Goal: Task Accomplishment & Management: Complete application form

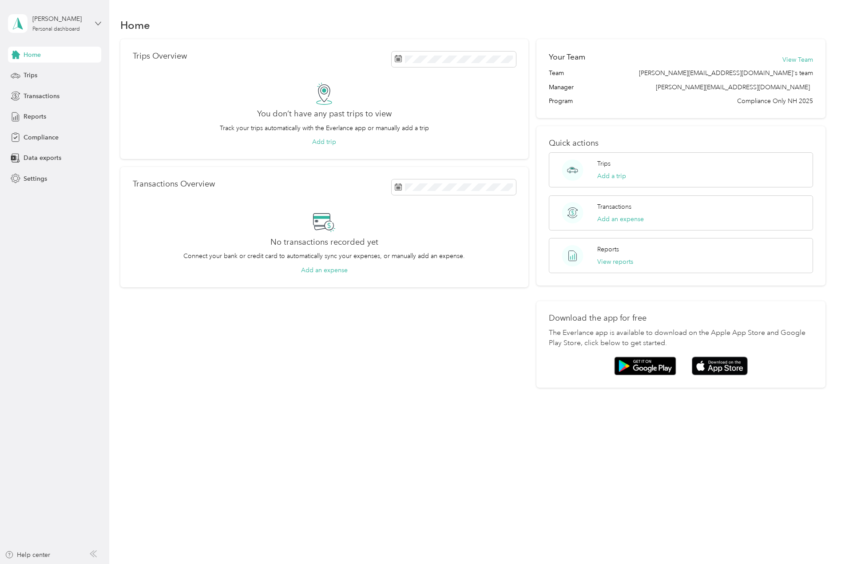
click at [96, 23] on icon at bounding box center [98, 23] width 6 height 6
click at [41, 138] on span "Compliance" at bounding box center [41, 137] width 35 height 9
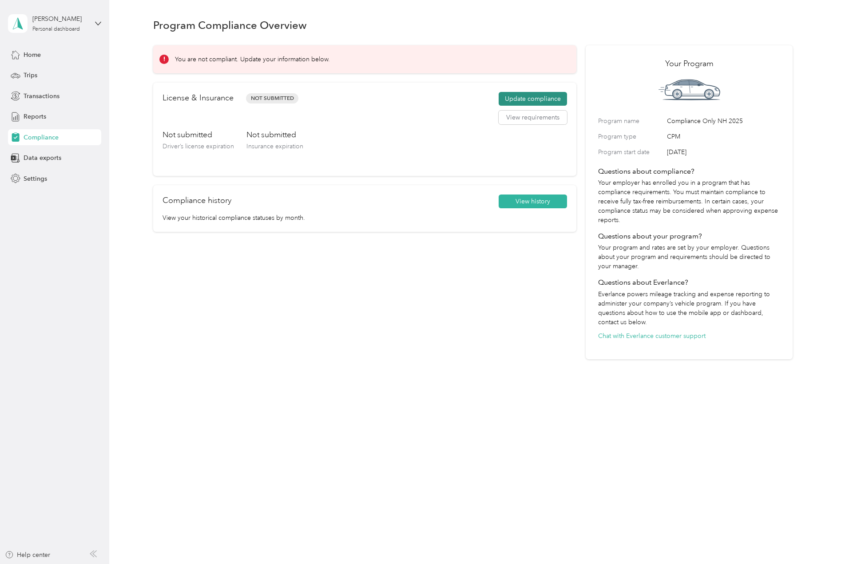
click at [528, 94] on button "Update compliance" at bounding box center [533, 99] width 68 height 14
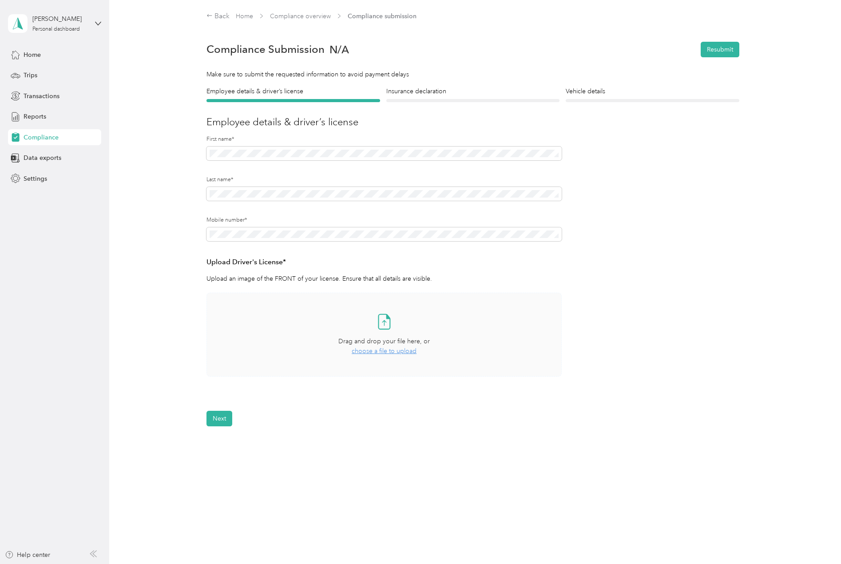
click at [391, 351] on span "choose a file to upload" at bounding box center [384, 351] width 65 height 8
click at [555, 404] on icon at bounding box center [555, 402] width 7 height 7
click at [536, 407] on button "Yes" at bounding box center [531, 409] width 17 height 14
click at [385, 352] on span "choose a file to upload" at bounding box center [384, 351] width 65 height 8
click at [224, 443] on button "Next" at bounding box center [220, 445] width 26 height 16
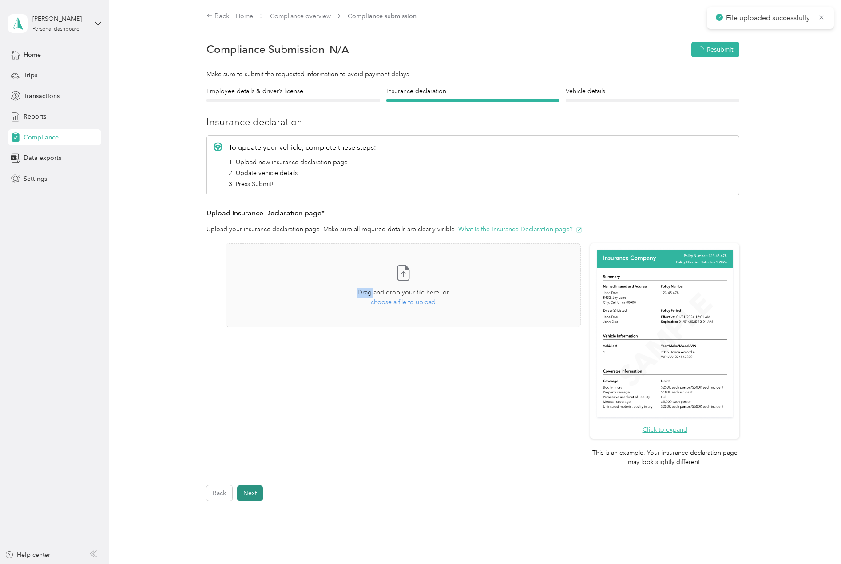
click at [224, 443] on div "Click to expand This is an example. Your insurance declaration page may look sl…" at bounding box center [473, 359] width 533 height 233
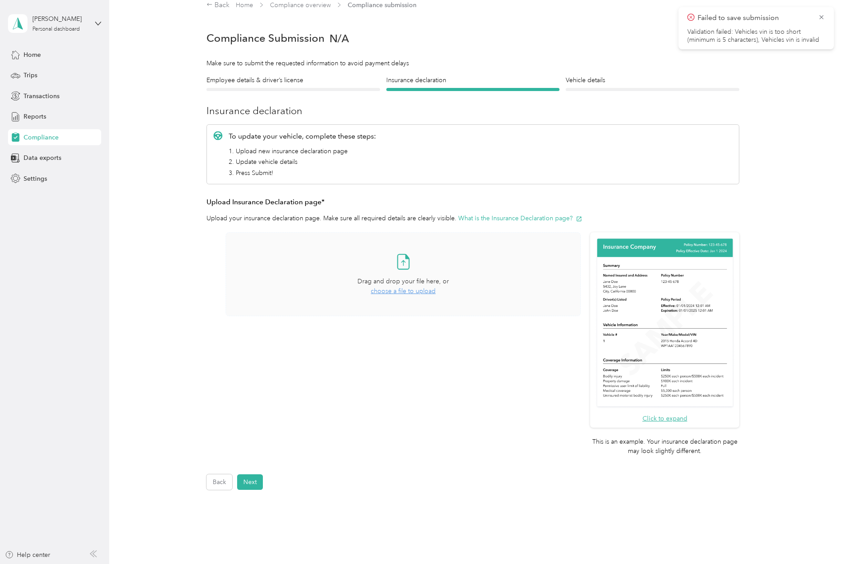
click at [394, 292] on span "choose a file to upload" at bounding box center [403, 291] width 65 height 8
click at [510, 218] on button "What is the Insurance Declaration page?" at bounding box center [521, 218] width 124 height 9
click at [247, 483] on button "Next" at bounding box center [250, 483] width 26 height 16
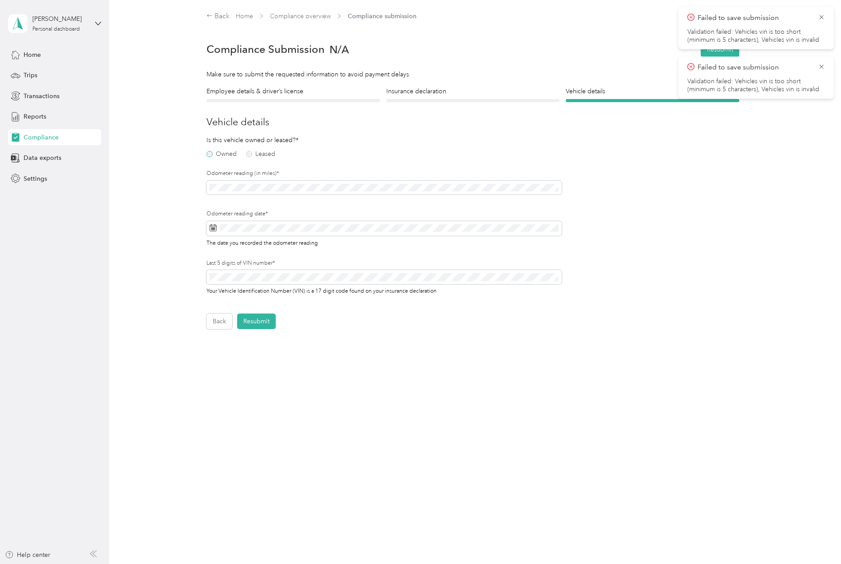
click at [213, 154] on label "Owned" at bounding box center [222, 154] width 30 height 6
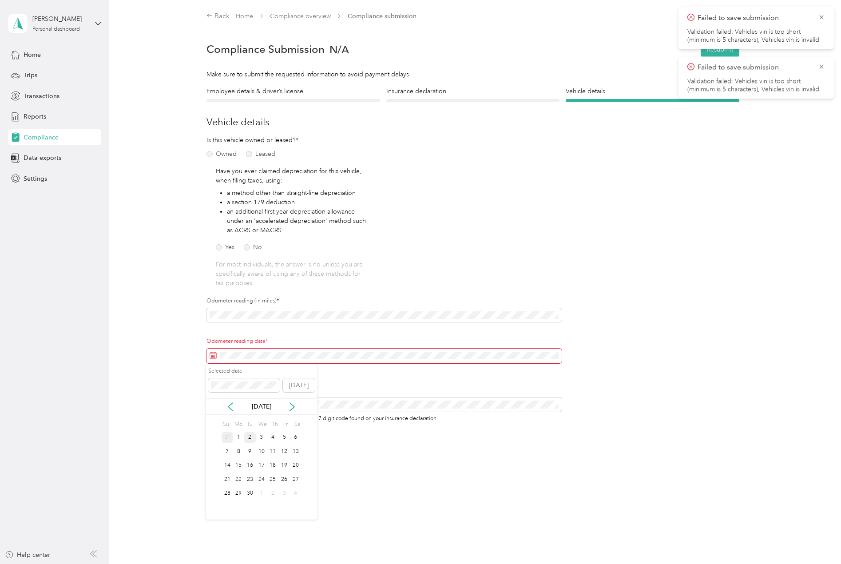
click at [229, 437] on div "31" at bounding box center [228, 437] width 12 height 11
click at [261, 447] on button "Resubmit" at bounding box center [256, 449] width 39 height 16
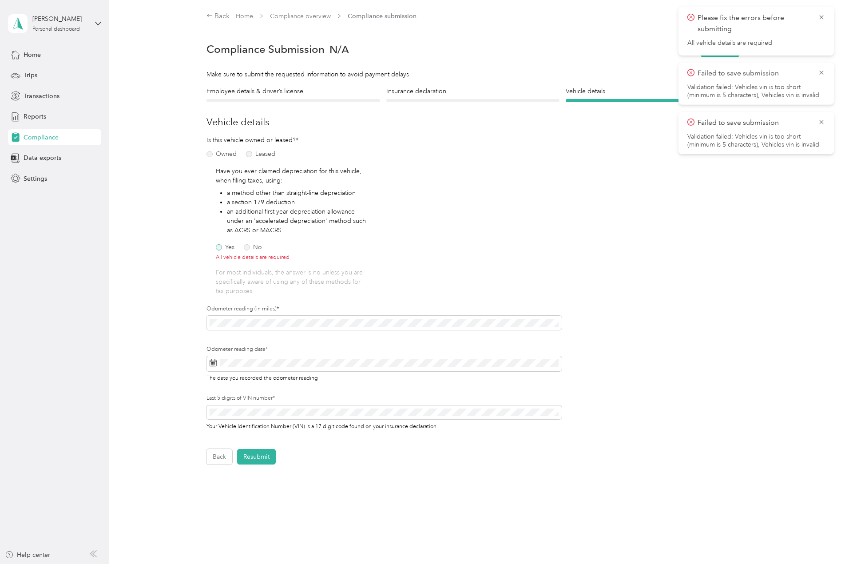
click at [217, 248] on label "Yes" at bounding box center [225, 247] width 19 height 6
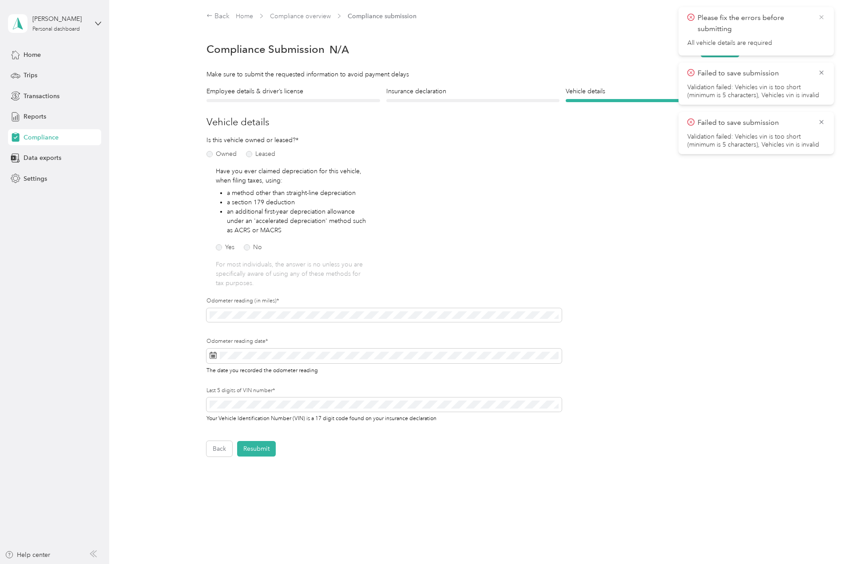
click at [823, 17] on icon at bounding box center [821, 17] width 7 height 8
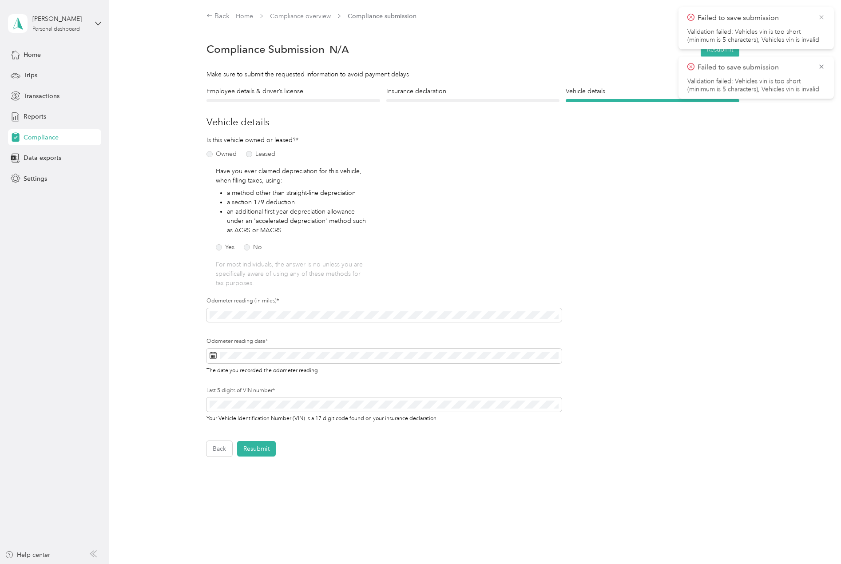
click at [822, 19] on icon at bounding box center [821, 17] width 7 height 8
click at [822, 17] on icon at bounding box center [822, 17] width 4 height 4
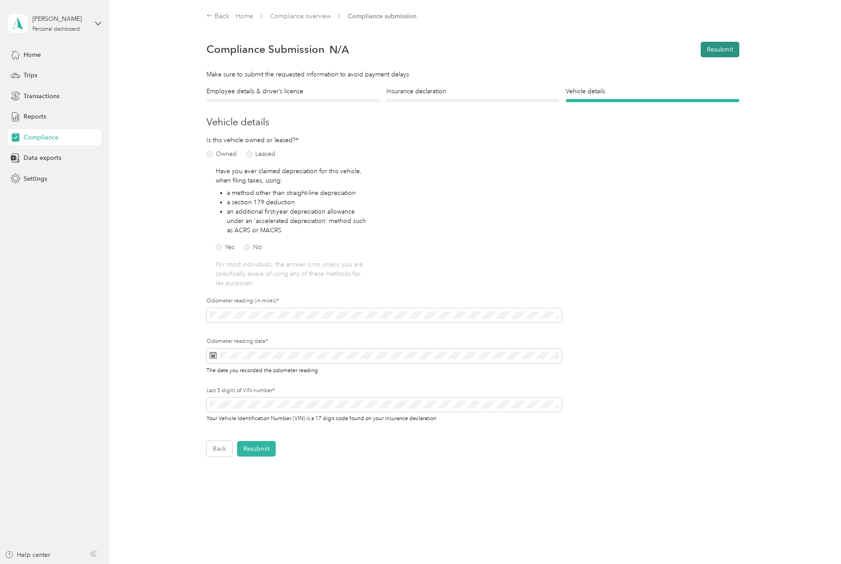
click at [722, 48] on button "Resubmit" at bounding box center [720, 50] width 39 height 16
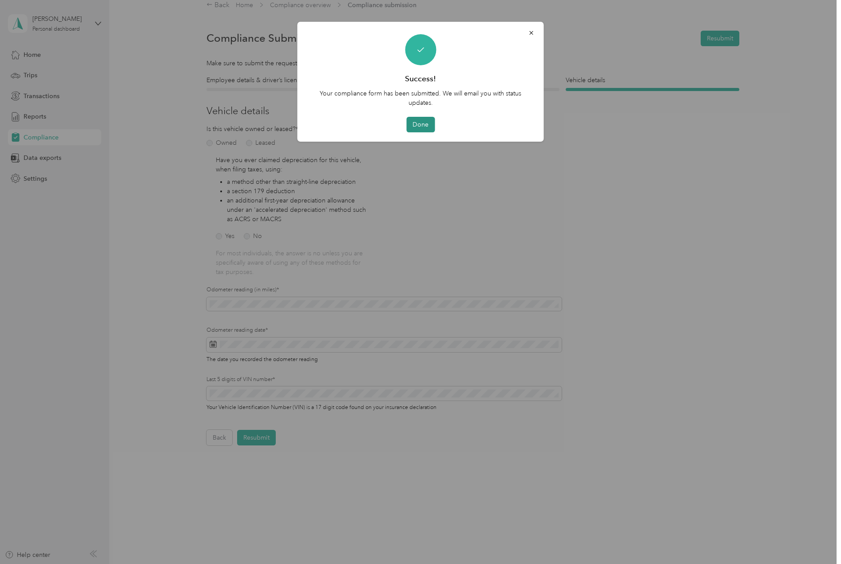
click at [419, 126] on button "Done" at bounding box center [421, 125] width 28 height 16
